Goal: Task Accomplishment & Management: Use online tool/utility

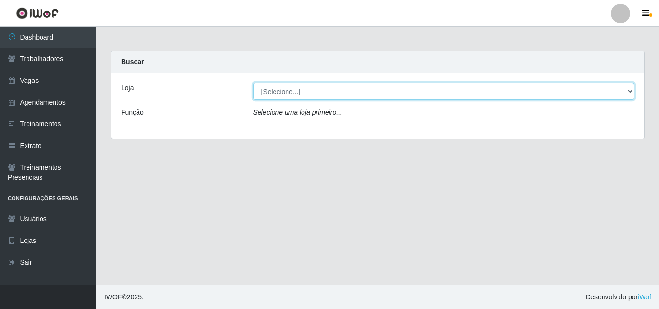
click at [294, 95] on select "[Selecione...] Supermercado Compre Bem - Itabaiana" at bounding box center [443, 91] width 381 height 17
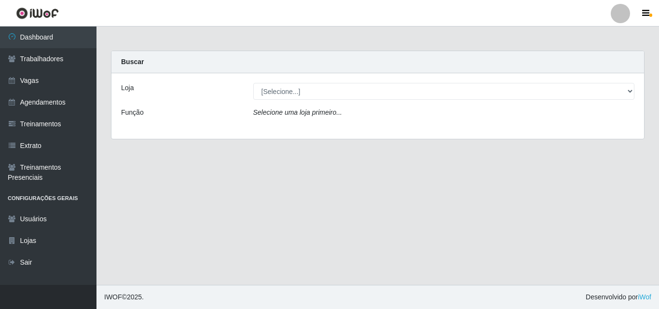
click at [302, 127] on div "Loja [Selecione...] Supermercado Compre Bem - Itabaiana Função Selecione uma lo…" at bounding box center [377, 106] width 532 height 66
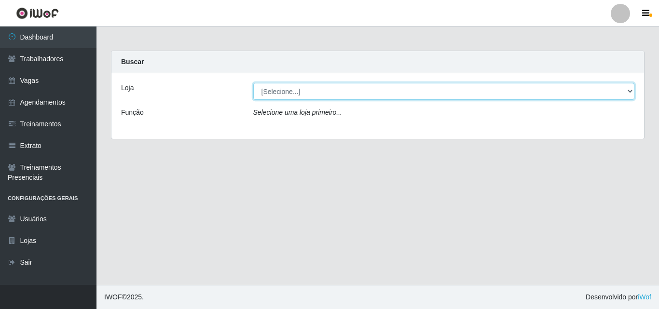
click at [293, 92] on select "[Selecione...] Supermercado Compre Bem - Itabaiana" at bounding box center [443, 91] width 381 height 17
select select "264"
click at [253, 83] on select "[Selecione...] Supermercado Compre Bem - Itabaiana" at bounding box center [443, 91] width 381 height 17
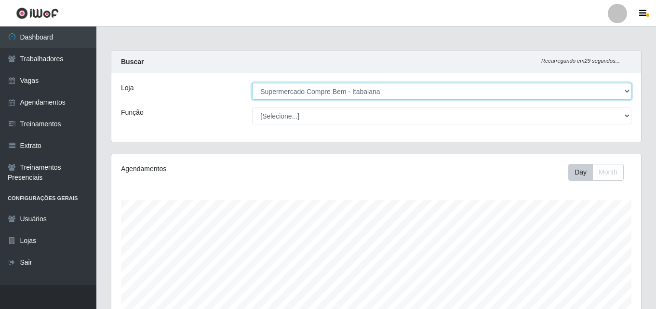
scroll to position [200, 530]
click at [360, 96] on select "[Selecione...] Supermercado Compre Bem - Itabaiana" at bounding box center [441, 91] width 379 height 17
click at [360, 95] on select "[Selecione...] Supermercado Compre Bem - Itabaiana" at bounding box center [441, 91] width 379 height 17
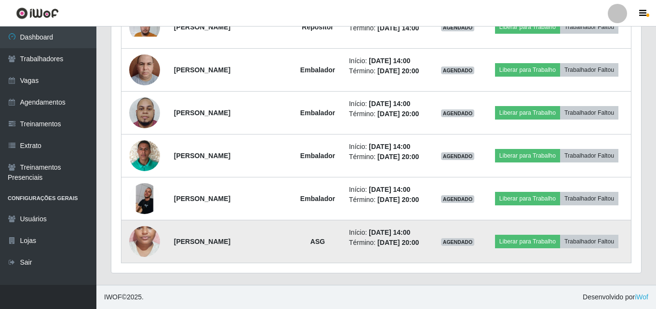
scroll to position [711, 0]
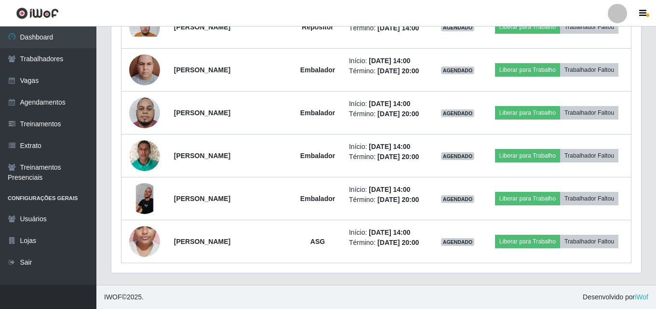
click at [641, 114] on div "Hoje 1 dia 3 dias 1 Semana Não encerrados Trabalhador Posição Data Status Opçõe…" at bounding box center [376, 4] width 531 height 539
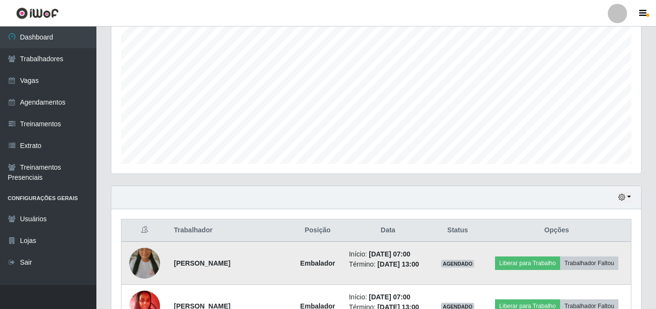
scroll to position [133, 0]
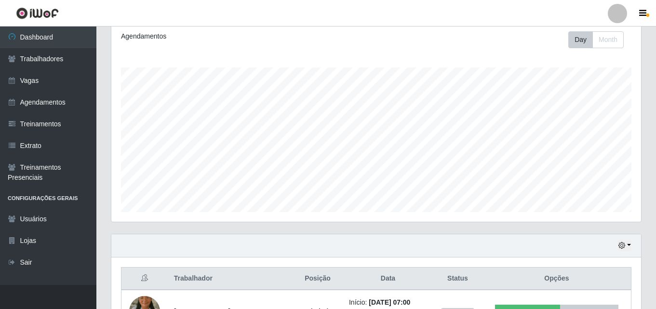
click at [617, 243] on div "Hoje 1 dia 3 dias 1 Semana Não encerrados" at bounding box center [376, 245] width 530 height 23
click at [626, 247] on button "button" at bounding box center [625, 245] width 14 height 11
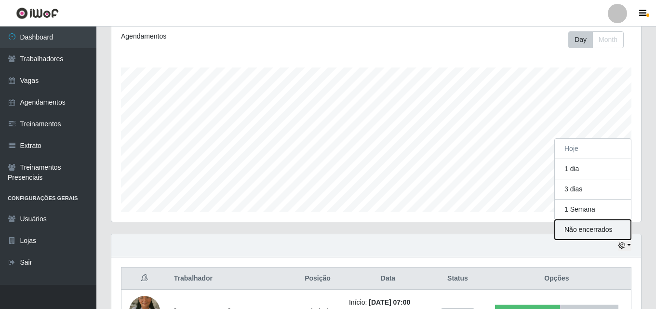
click at [588, 233] on button "Não encerrados" at bounding box center [593, 230] width 76 height 20
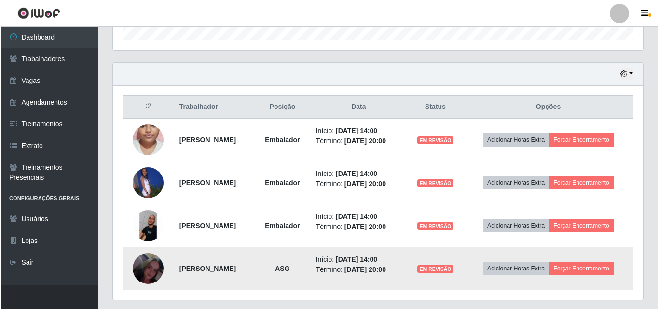
scroll to position [331, 0]
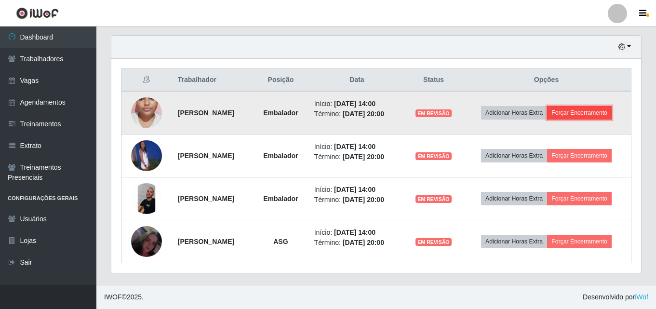
click at [576, 111] on button "Forçar Encerramento" at bounding box center [579, 113] width 65 height 14
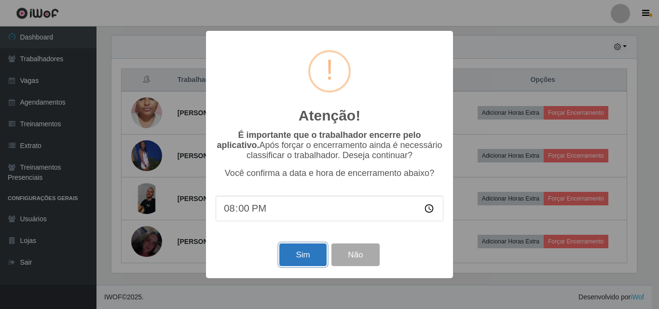
click at [288, 258] on button "Sim" at bounding box center [302, 254] width 47 height 23
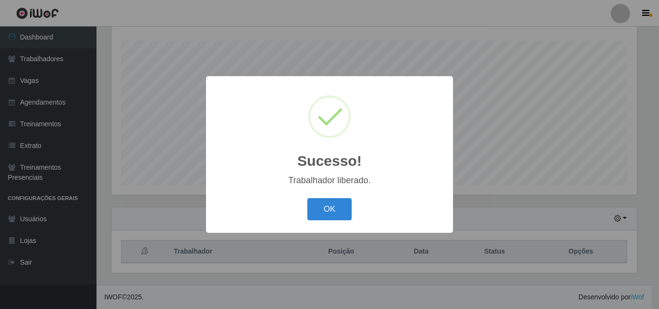
click at [307, 198] on button "OK" at bounding box center [329, 209] width 45 height 23
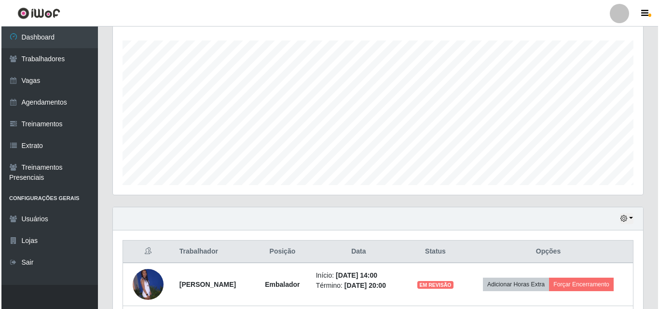
scroll to position [288, 0]
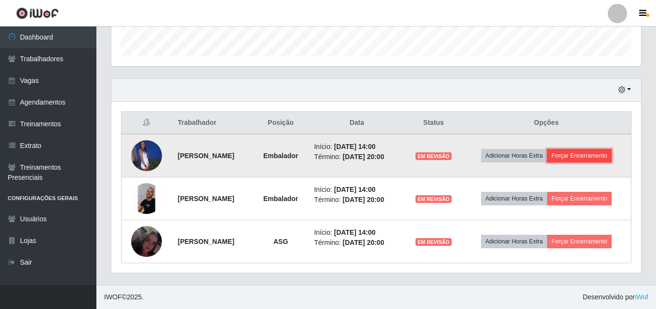
click at [581, 157] on button "Forçar Encerramento" at bounding box center [579, 156] width 65 height 14
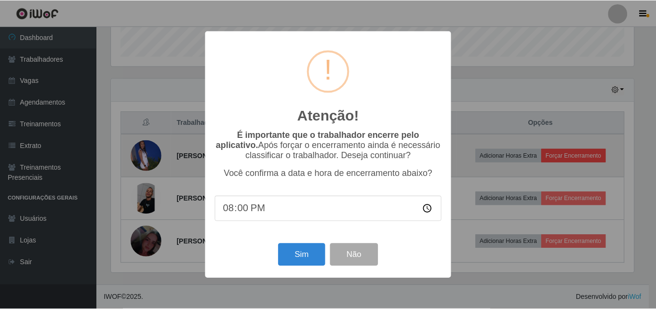
scroll to position [200, 525]
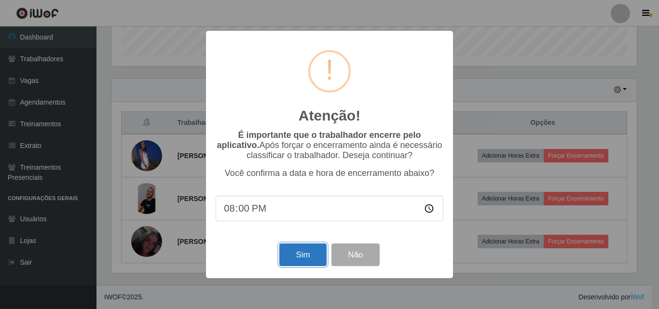
click at [306, 255] on button "Sim" at bounding box center [302, 254] width 47 height 23
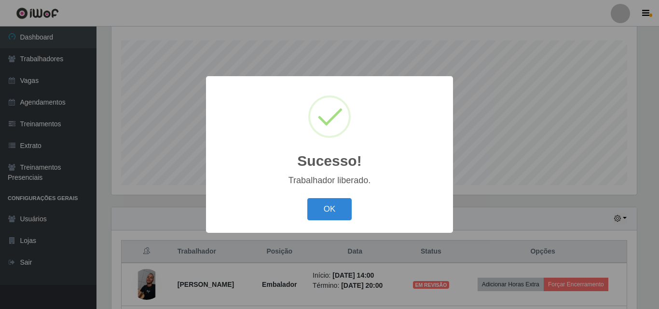
click at [307, 198] on button "OK" at bounding box center [329, 209] width 45 height 23
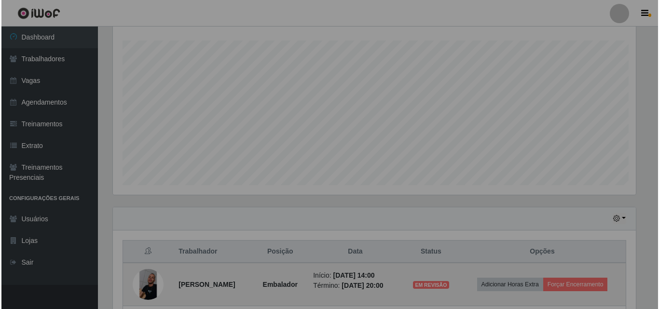
scroll to position [200, 530]
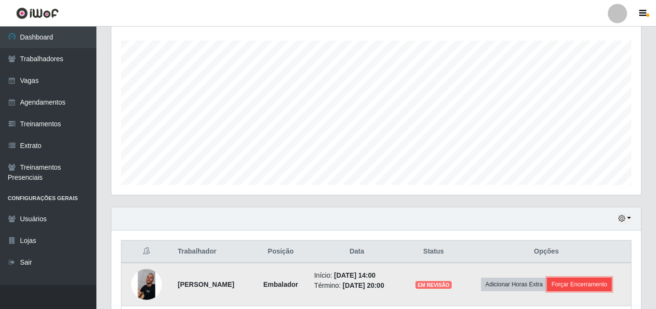
click at [572, 285] on button "Forçar Encerramento" at bounding box center [579, 285] width 65 height 14
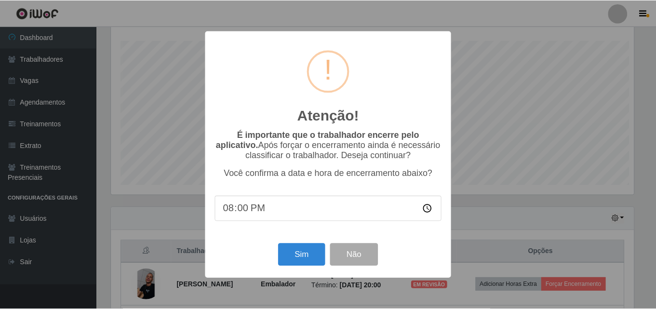
scroll to position [200, 525]
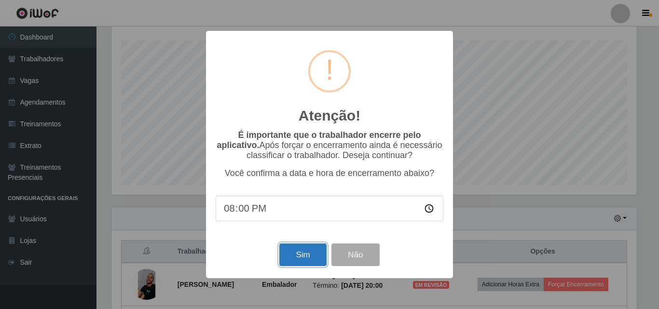
click at [317, 254] on button "Sim" at bounding box center [302, 254] width 47 height 23
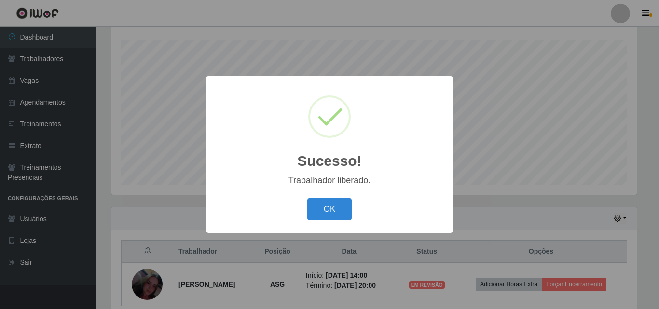
click at [307, 198] on button "OK" at bounding box center [329, 209] width 45 height 23
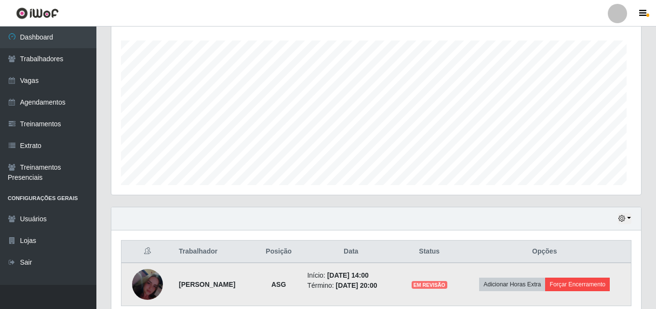
scroll to position [0, 0]
click at [575, 284] on button "Forçar Encerramento" at bounding box center [577, 285] width 65 height 14
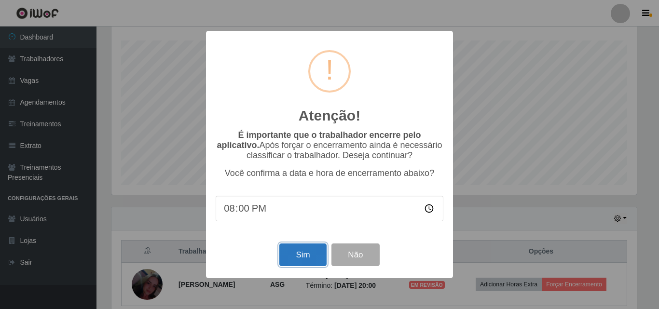
click at [305, 256] on button "Sim" at bounding box center [302, 254] width 47 height 23
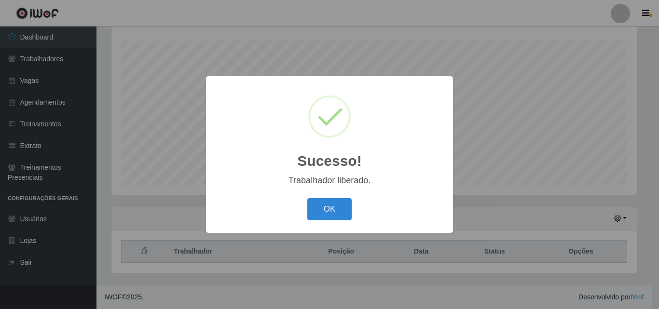
click at [307, 198] on button "OK" at bounding box center [329, 209] width 45 height 23
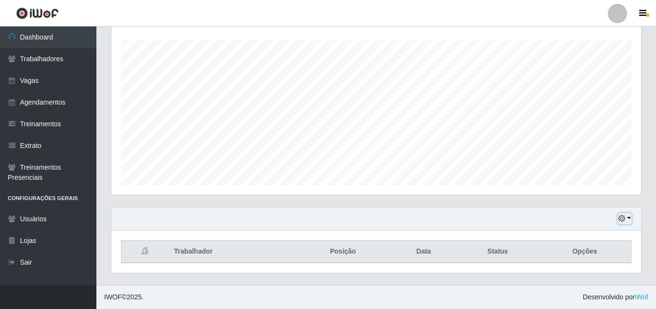
click at [629, 220] on button "button" at bounding box center [625, 218] width 14 height 11
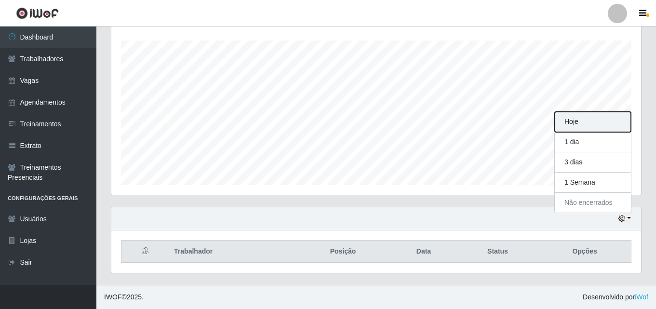
click at [573, 124] on button "Hoje" at bounding box center [593, 122] width 76 height 20
